Goal: Navigation & Orientation: Find specific page/section

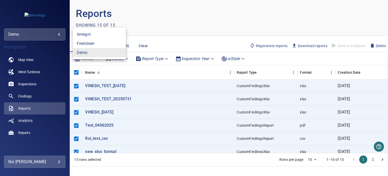
click at [48, 38] on body "**********" at bounding box center [194, 88] width 388 height 176
click at [85, 35] on link "amegni" at bounding box center [99, 34] width 53 height 9
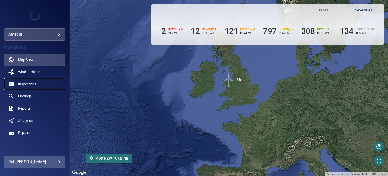
click at [30, 86] on span "Inspections" at bounding box center [27, 83] width 18 height 5
